Goal: Task Accomplishment & Management: Manage account settings

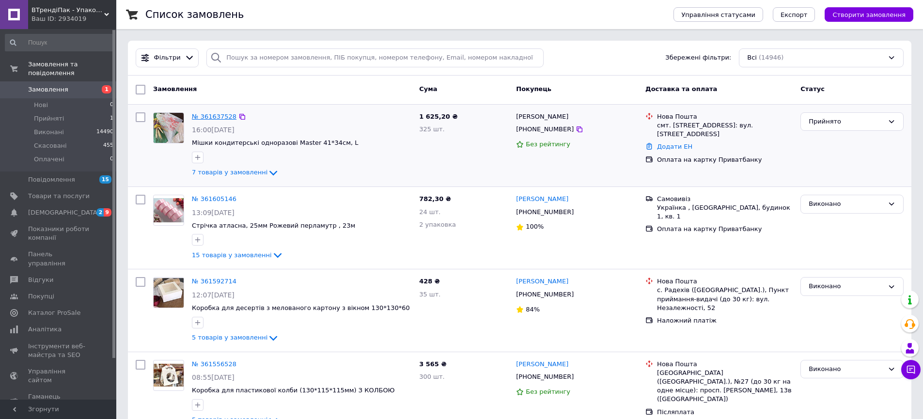
click at [216, 114] on link "№ 361637528" at bounding box center [214, 116] width 45 height 7
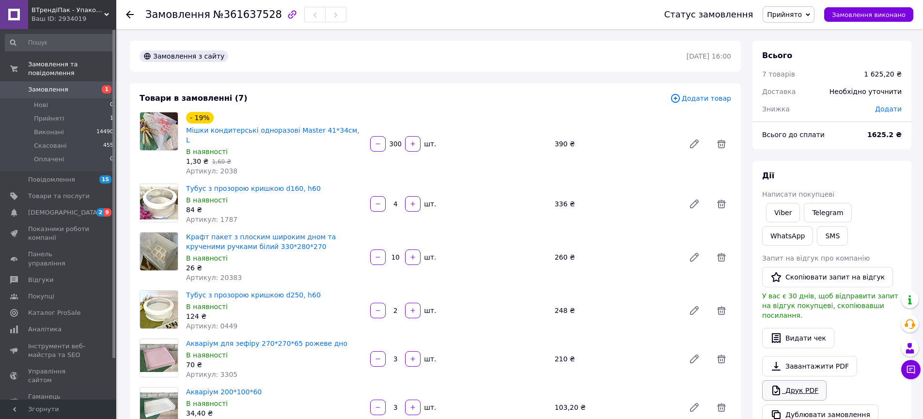
click at [788, 383] on link "Друк PDF" at bounding box center [794, 390] width 64 height 20
click at [72, 92] on span "Замовлення" at bounding box center [59, 89] width 62 height 9
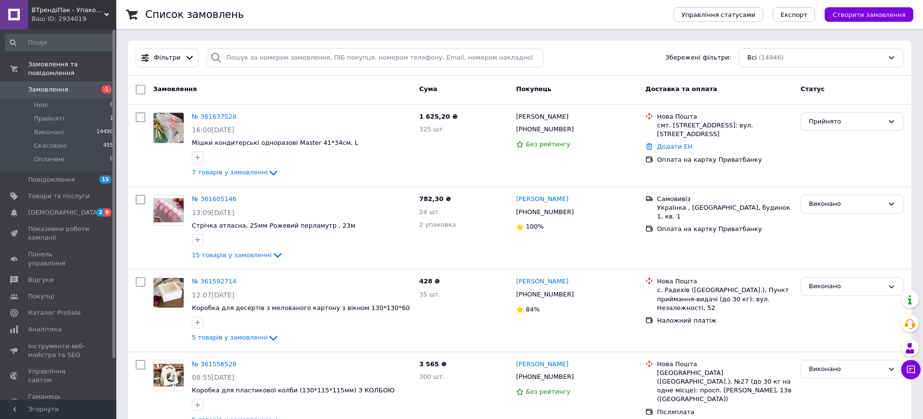
click at [71, 90] on span "Замовлення" at bounding box center [59, 89] width 62 height 9
click at [82, 88] on span "Замовлення" at bounding box center [59, 89] width 62 height 9
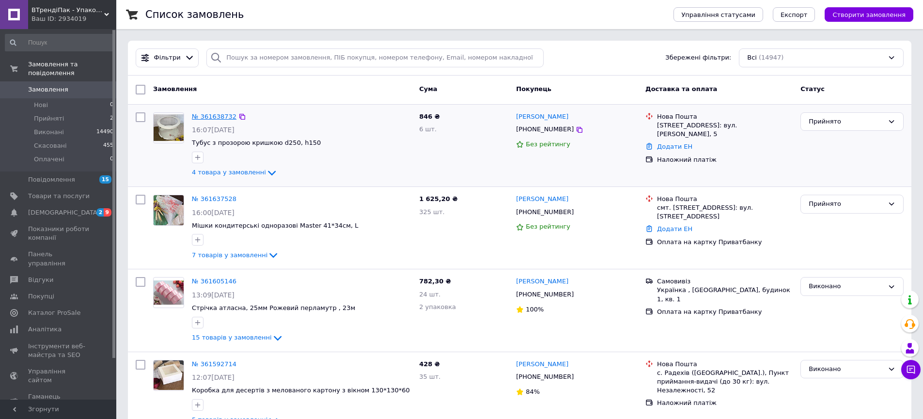
click at [213, 117] on link "№ 361638732" at bounding box center [214, 116] width 45 height 7
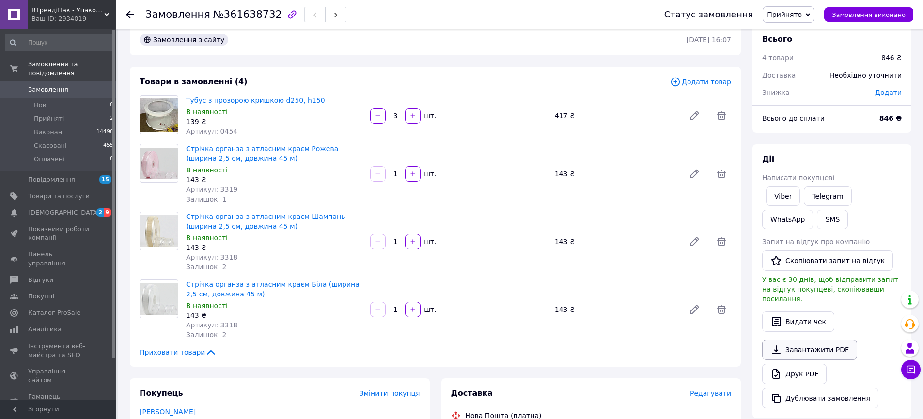
scroll to position [17, 0]
click at [805, 363] on link "Друк PDF" at bounding box center [794, 373] width 64 height 20
click at [78, 93] on span "Замовлення" at bounding box center [59, 89] width 62 height 9
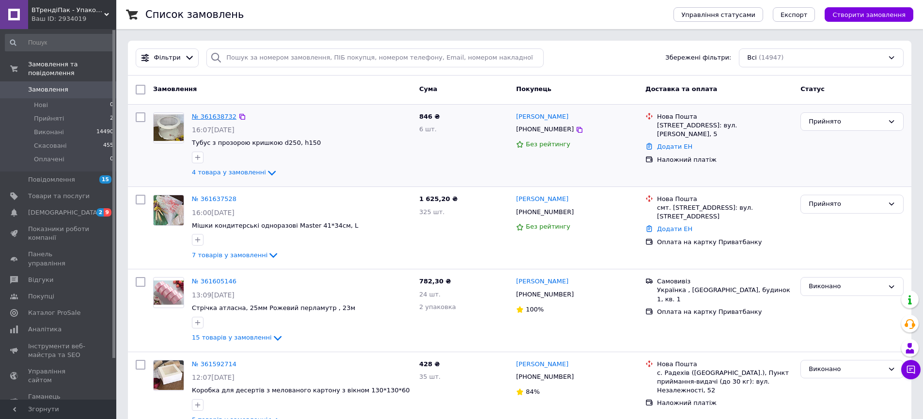
click at [207, 113] on link "№ 361638732" at bounding box center [214, 116] width 45 height 7
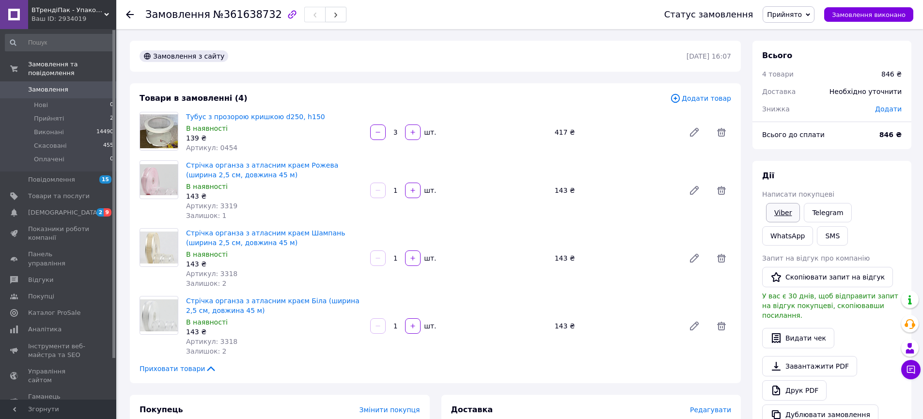
click at [785, 204] on link "Viber" at bounding box center [783, 212] width 34 height 19
click at [66, 94] on span "Замовлення" at bounding box center [59, 89] width 62 height 9
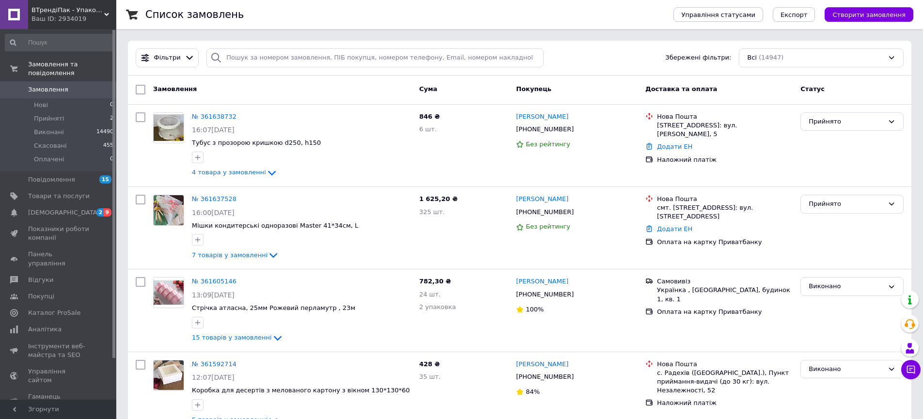
click at [74, 89] on span "Замовлення" at bounding box center [59, 89] width 62 height 9
click at [99, 114] on li "Прийняті 2" at bounding box center [59, 119] width 119 height 14
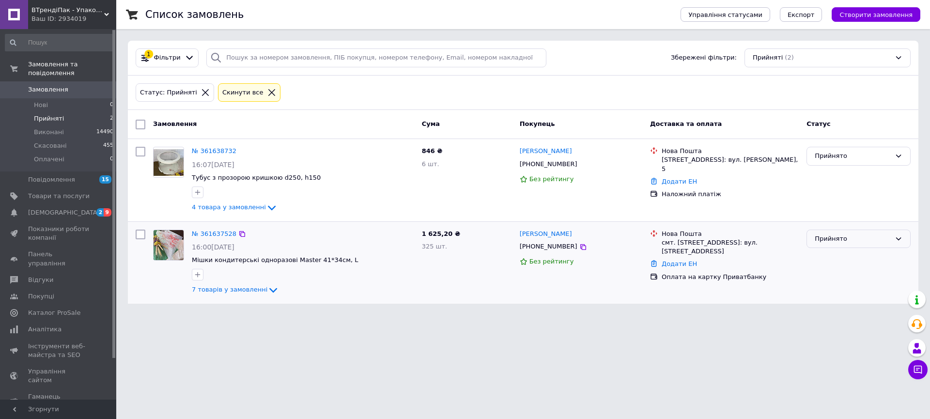
click at [840, 235] on div "Прийнято" at bounding box center [853, 239] width 76 height 10
click at [832, 250] on li "Виконано" at bounding box center [858, 259] width 103 height 18
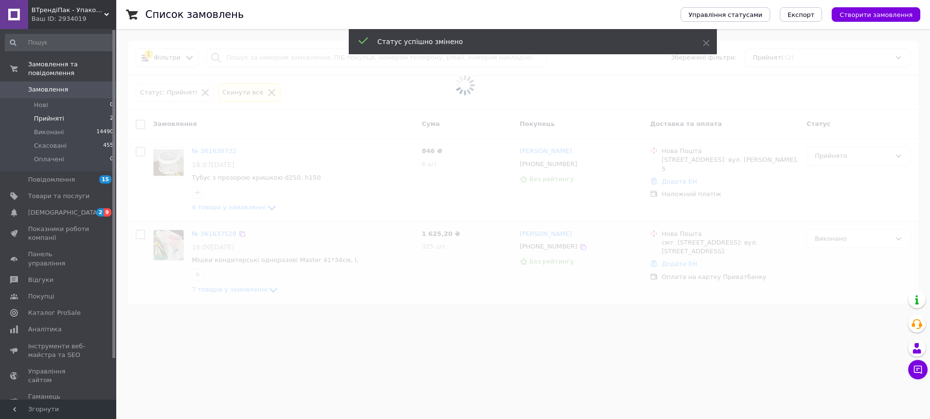
click at [825, 159] on span at bounding box center [465, 85] width 930 height 171
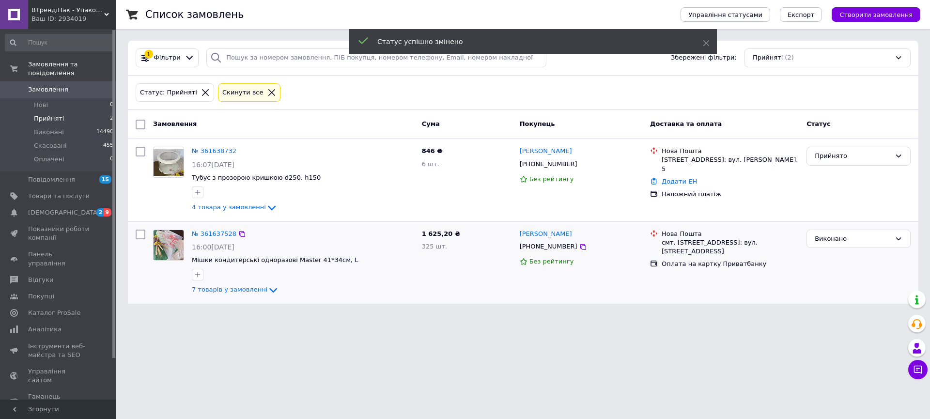
click at [825, 159] on div "Прийнято" at bounding box center [853, 156] width 76 height 10
click at [826, 175] on li "Виконано" at bounding box center [858, 177] width 103 height 18
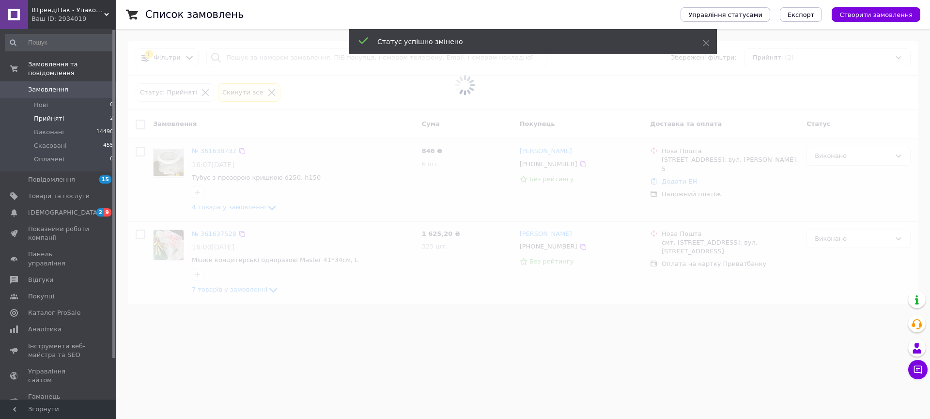
click at [64, 89] on span "Замовлення" at bounding box center [48, 89] width 40 height 9
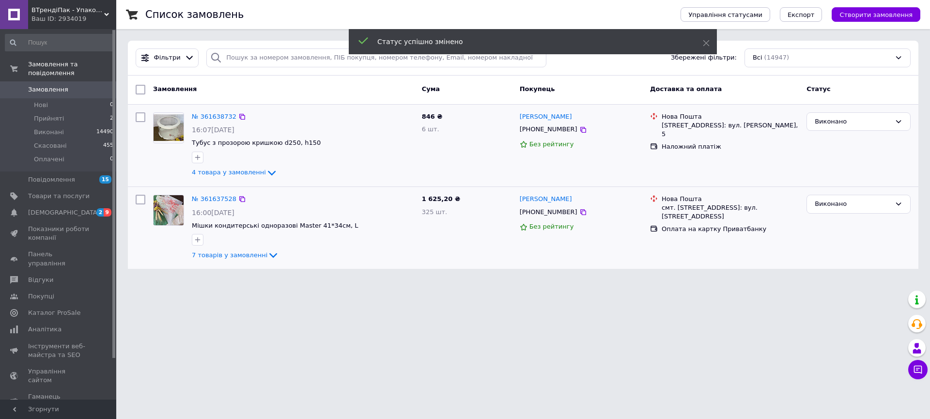
click at [77, 83] on link "Замовлення 0" at bounding box center [59, 89] width 119 height 16
